Goal: Information Seeking & Learning: Learn about a topic

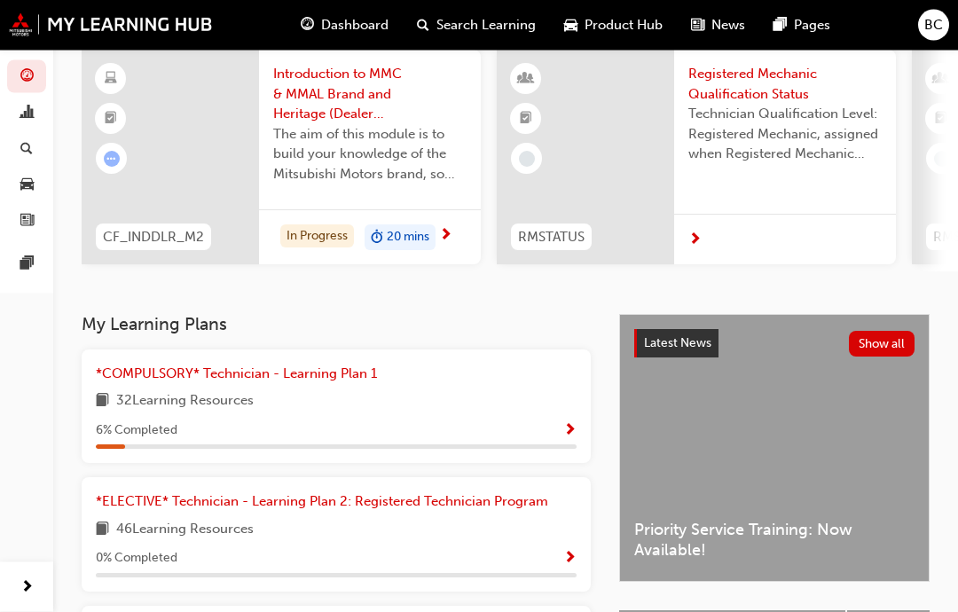
scroll to position [138, 0]
click at [358, 379] on div "*COMPULSORY* Technician - Learning Plan 1 32 Learning Resources 6 % Completed" at bounding box center [336, 407] width 481 height 86
click at [350, 366] on span "*COMPULSORY* Technician - Learning Plan 1" at bounding box center [236, 374] width 281 height 16
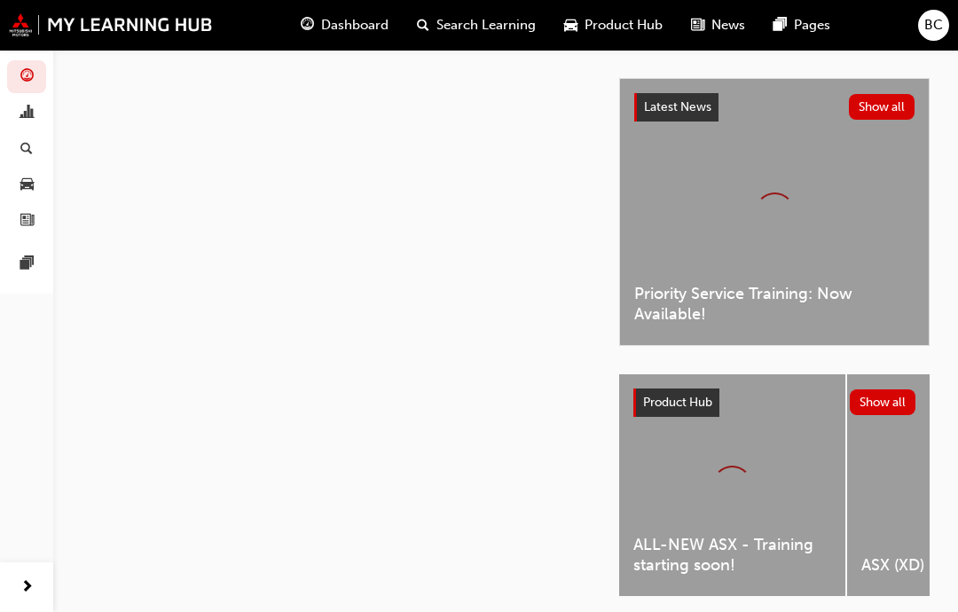
scroll to position [60, 0]
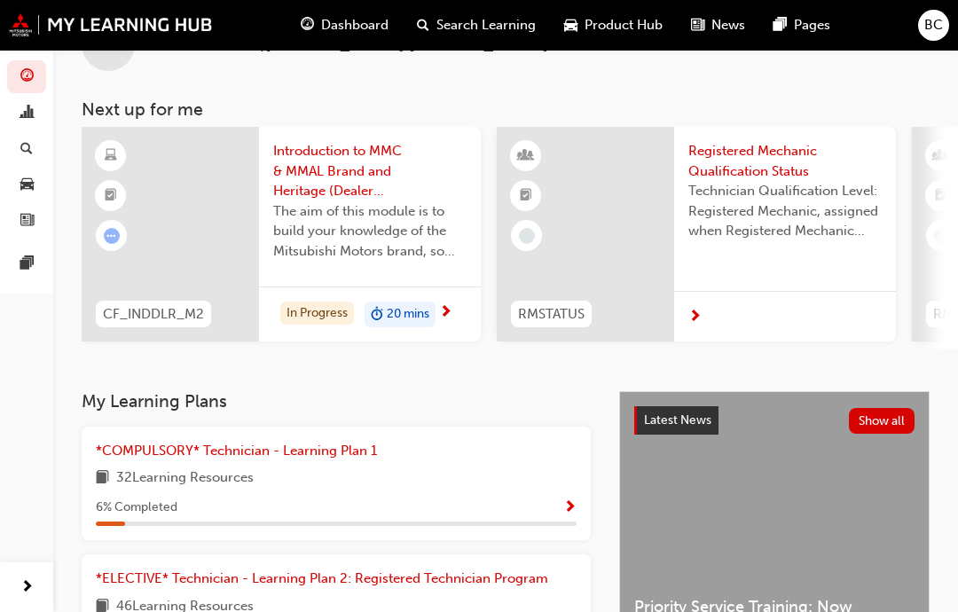
click at [454, 312] on div "In Progress 20 mins" at bounding box center [370, 315] width 222 height 56
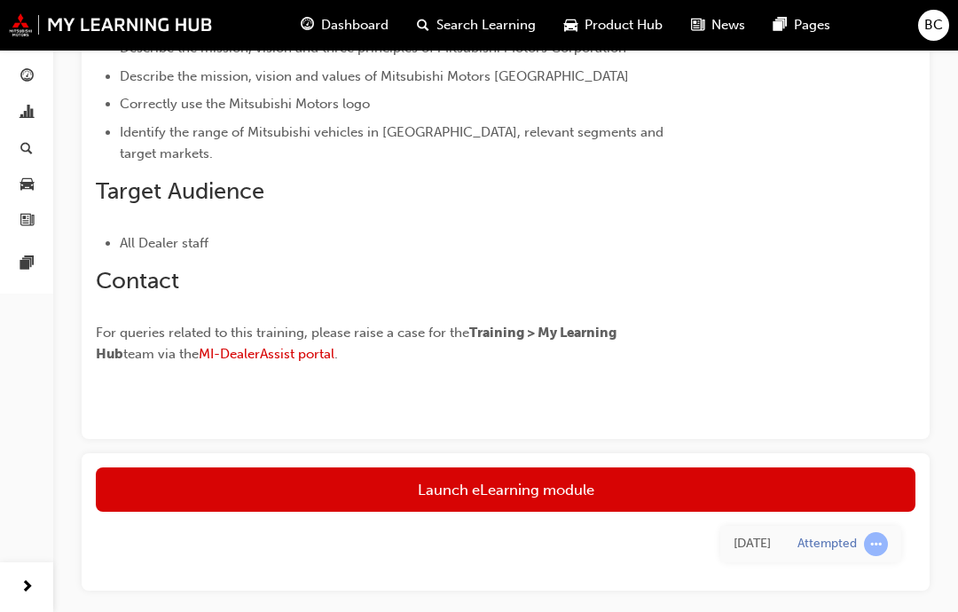
scroll to position [503, 0]
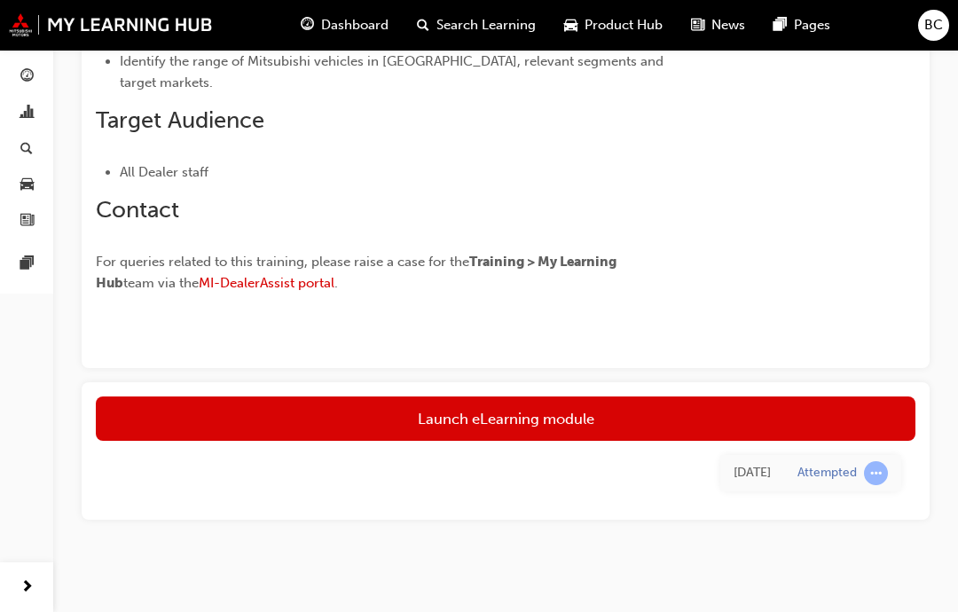
click at [741, 414] on link "Launch eLearning module" at bounding box center [506, 419] width 820 height 44
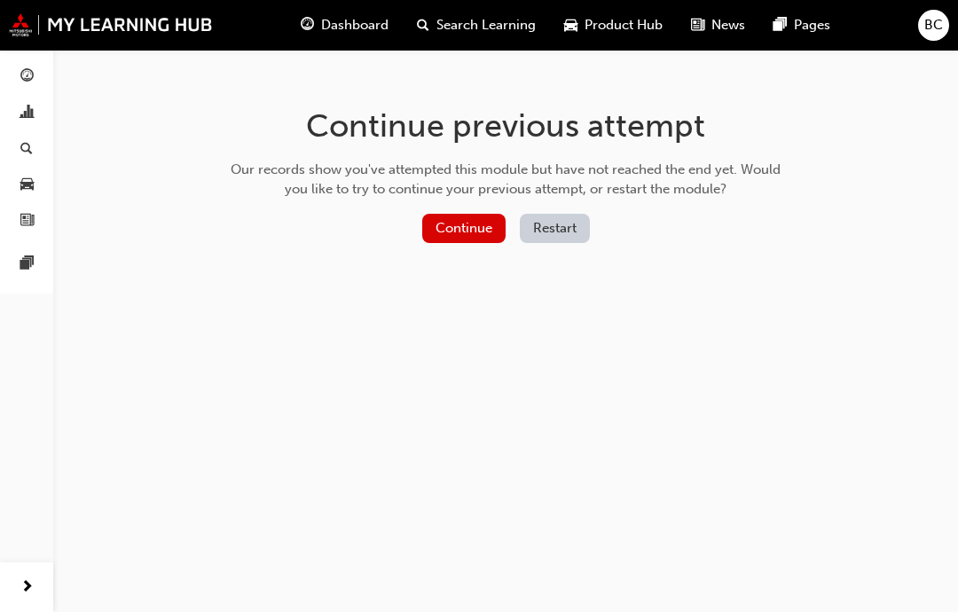
click at [478, 233] on button "Continue" at bounding box center [463, 228] width 83 height 29
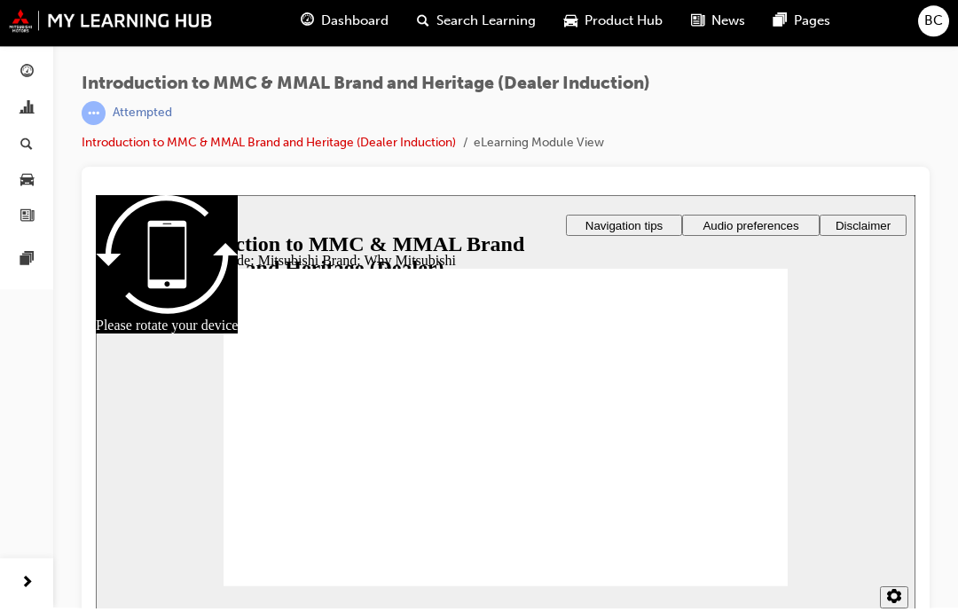
scroll to position [20, 0]
